Goal: Find specific page/section

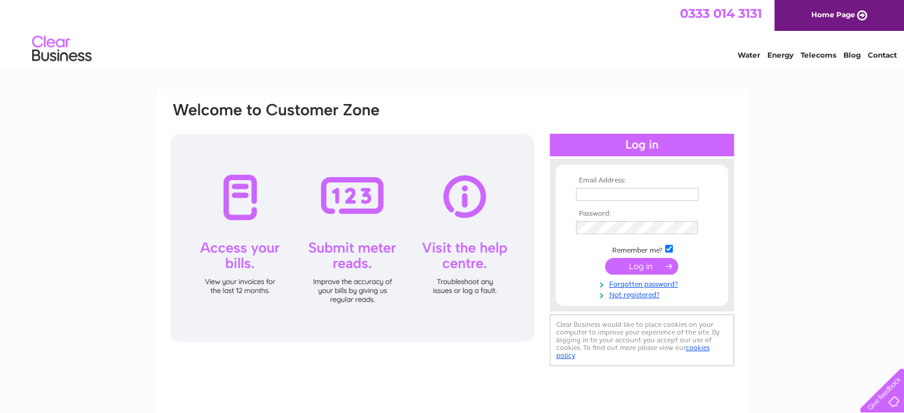
type input "info@indabadeli.com"
click at [661, 259] on input "submit" at bounding box center [641, 266] width 73 height 17
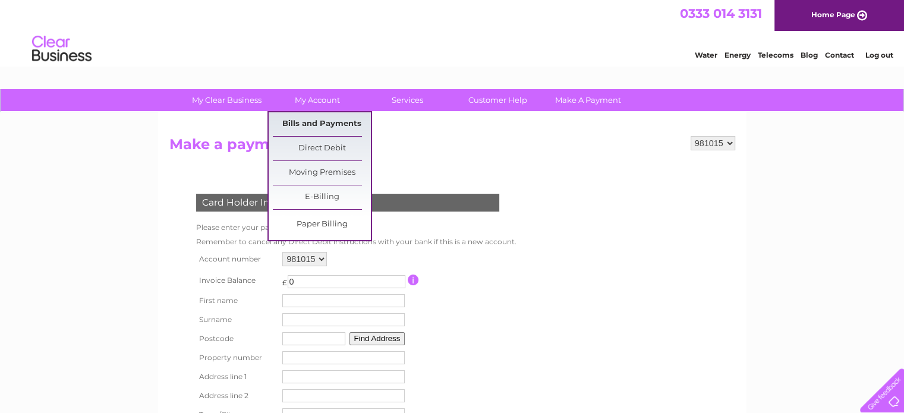
click at [321, 127] on link "Bills and Payments" at bounding box center [322, 124] width 98 height 24
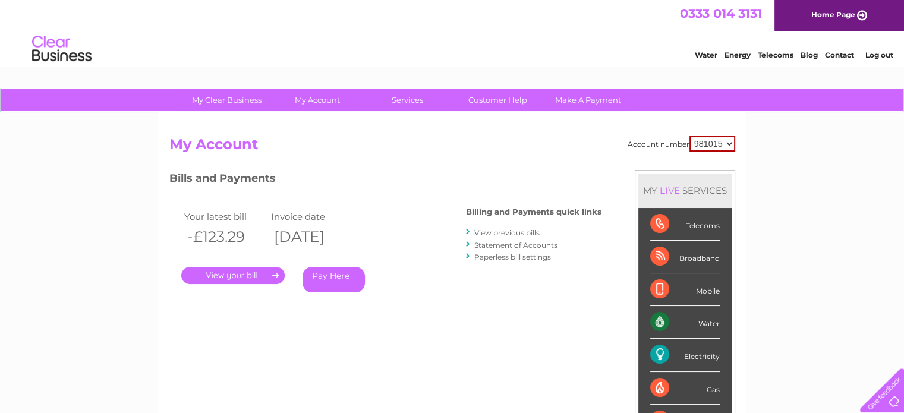
click at [538, 248] on link "Statement of Accounts" at bounding box center [515, 245] width 83 height 9
